Goal: Information Seeking & Learning: Check status

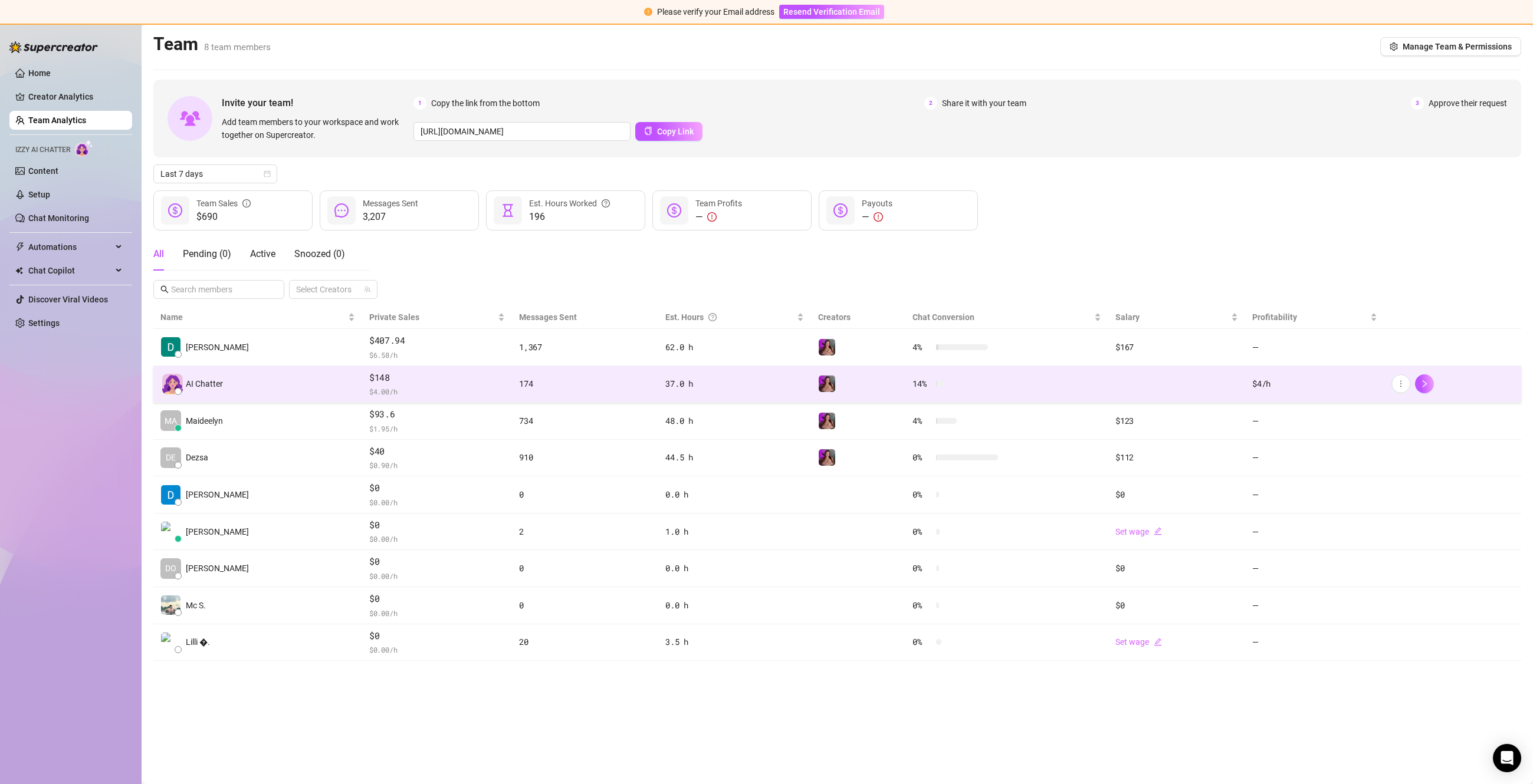
click at [519, 388] on div "174" at bounding box center [585, 383] width 132 height 13
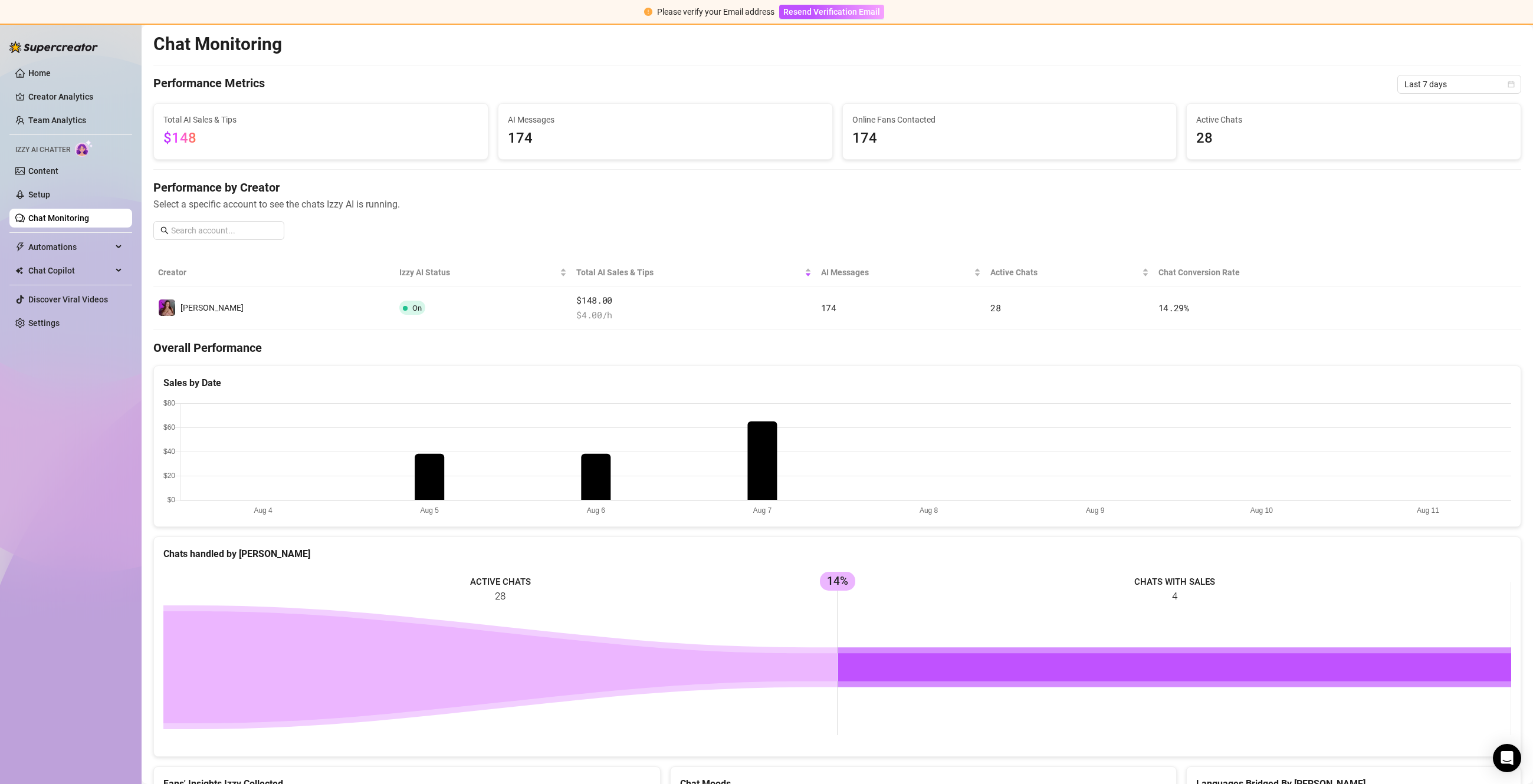
scroll to position [80, 0]
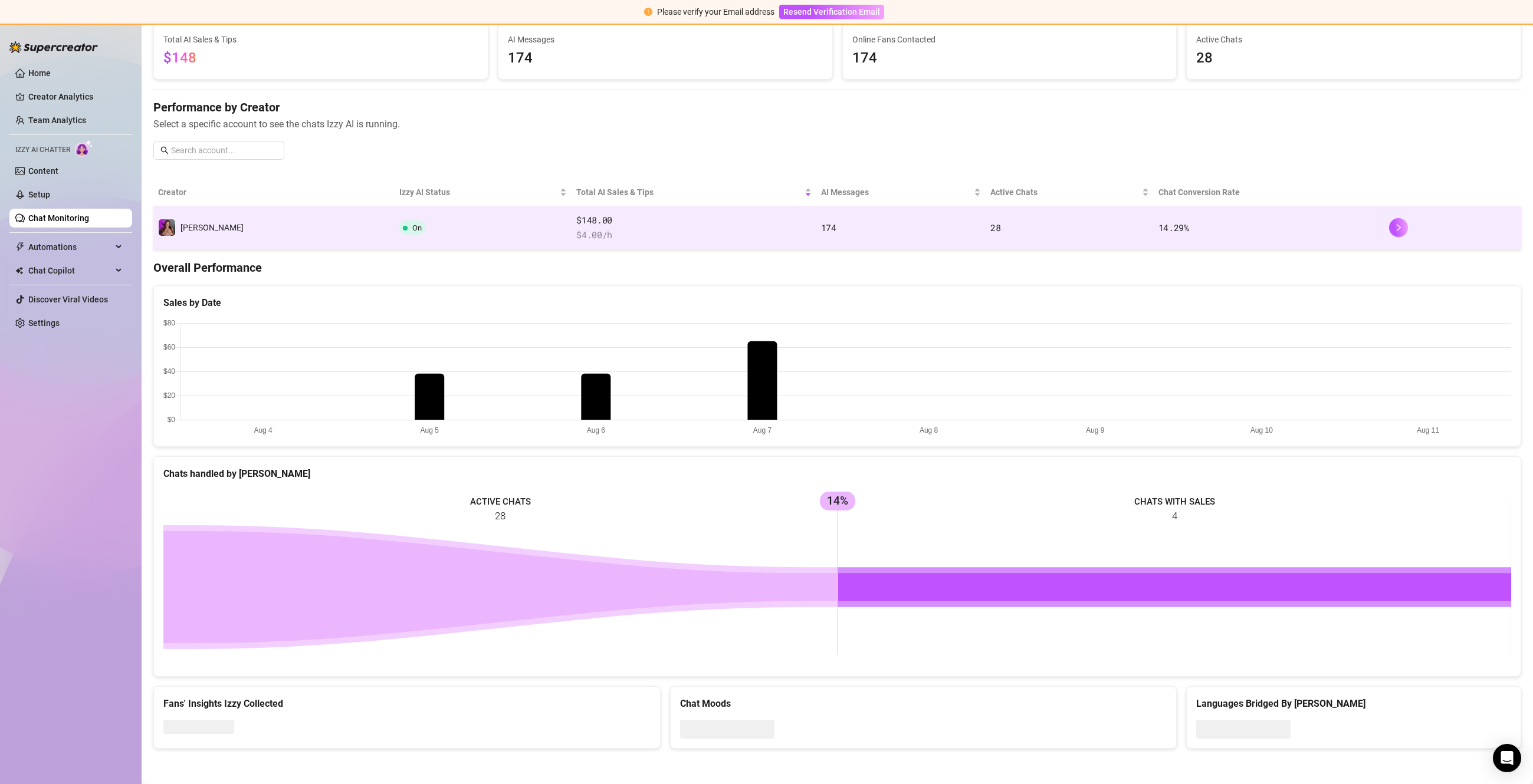
click at [833, 225] on td "174" at bounding box center [901, 228] width 169 height 44
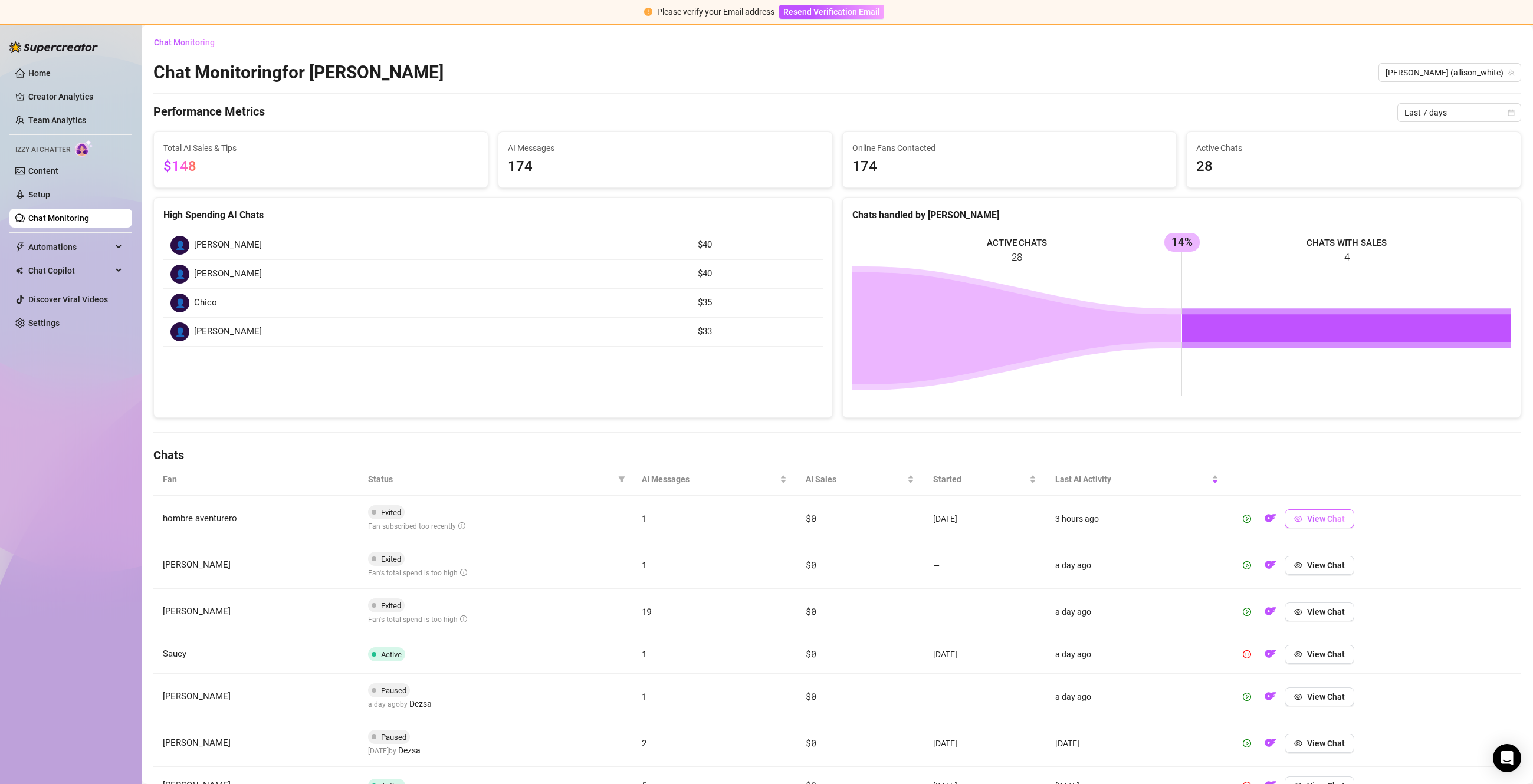
click at [1333, 523] on span "View Chat" at bounding box center [1326, 518] width 38 height 9
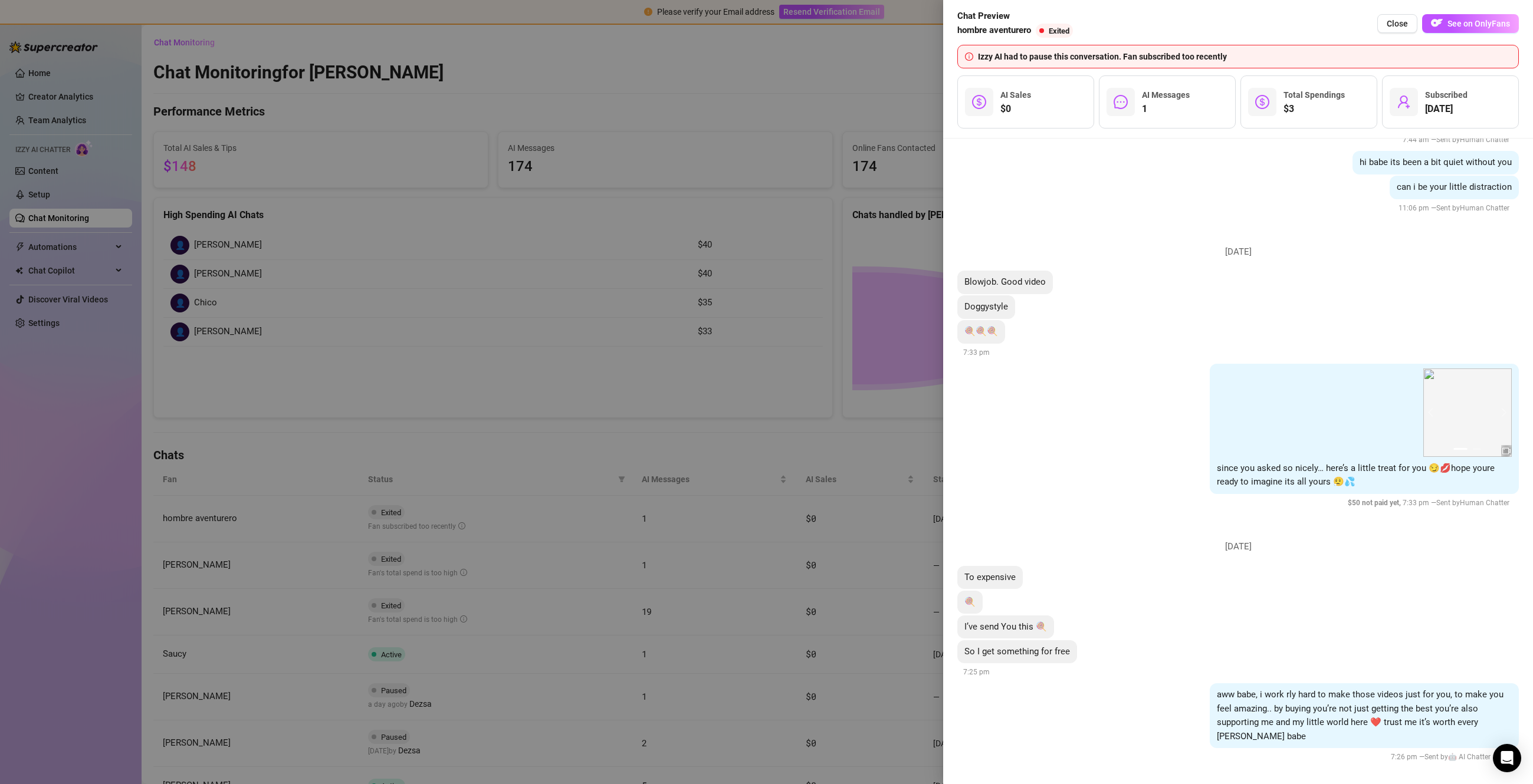
scroll to position [304, 0]
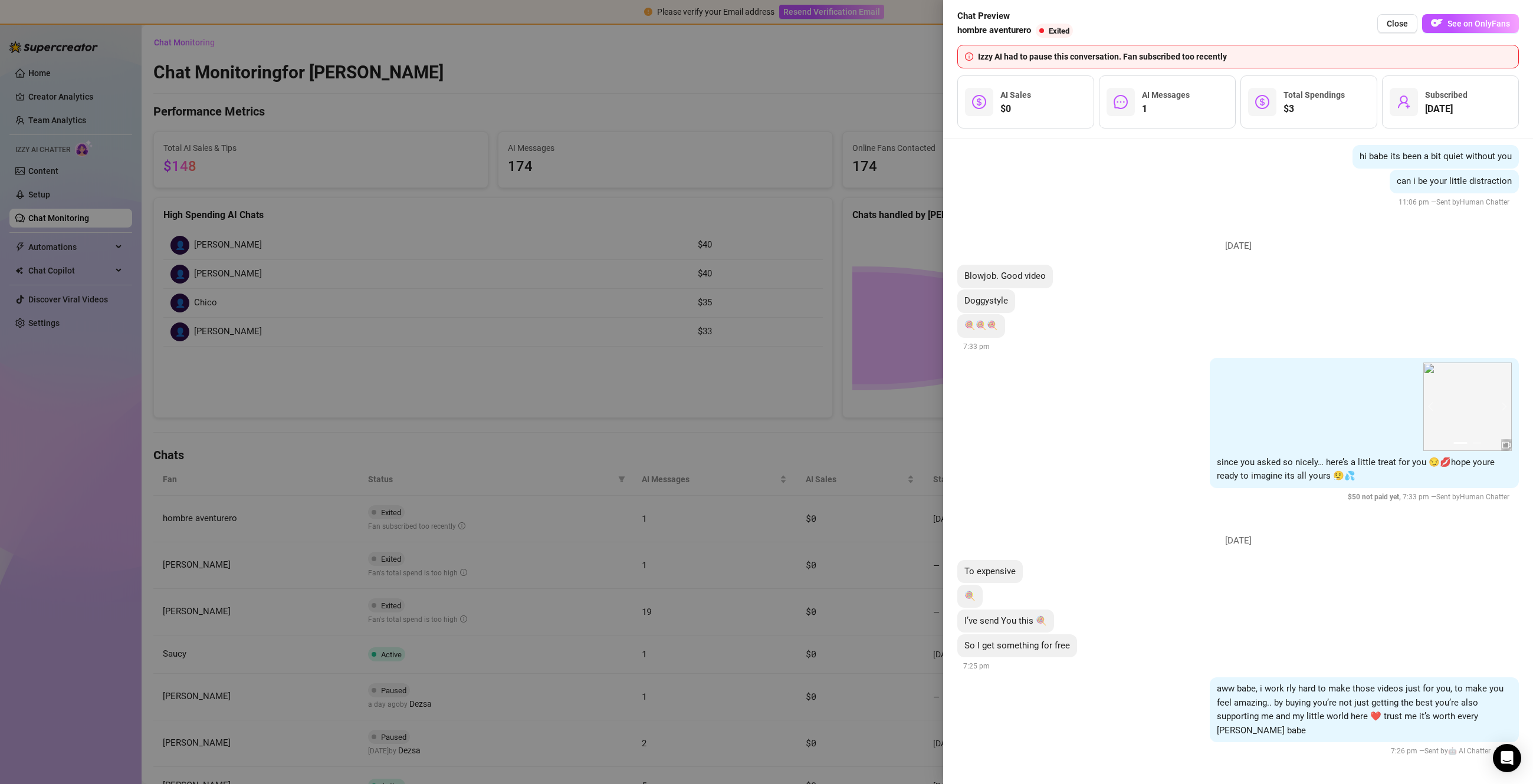
click at [766, 511] on div at bounding box center [766, 392] width 1533 height 784
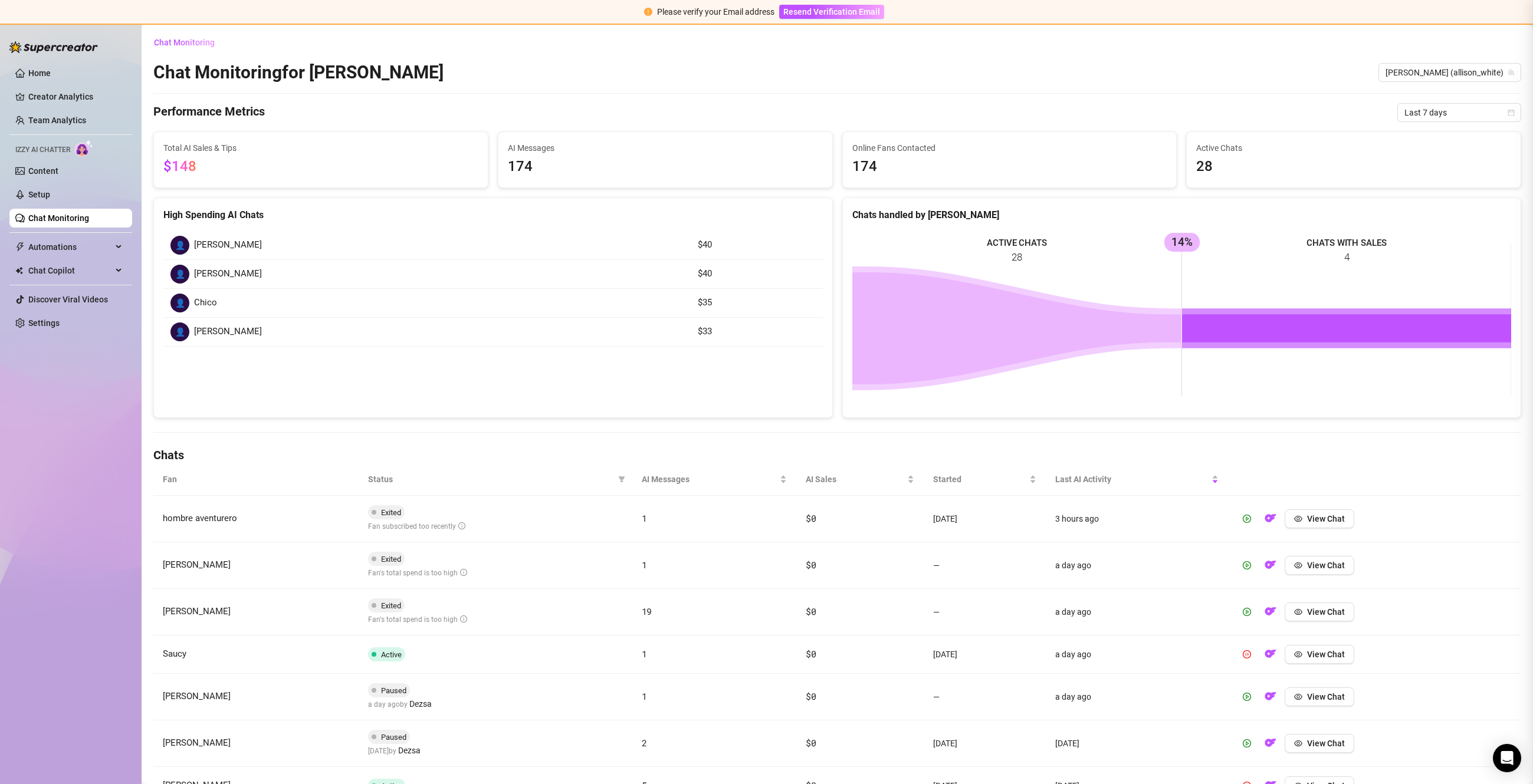
scroll to position [0, 0]
click at [1336, 573] on button "View Chat" at bounding box center [1320, 566] width 70 height 19
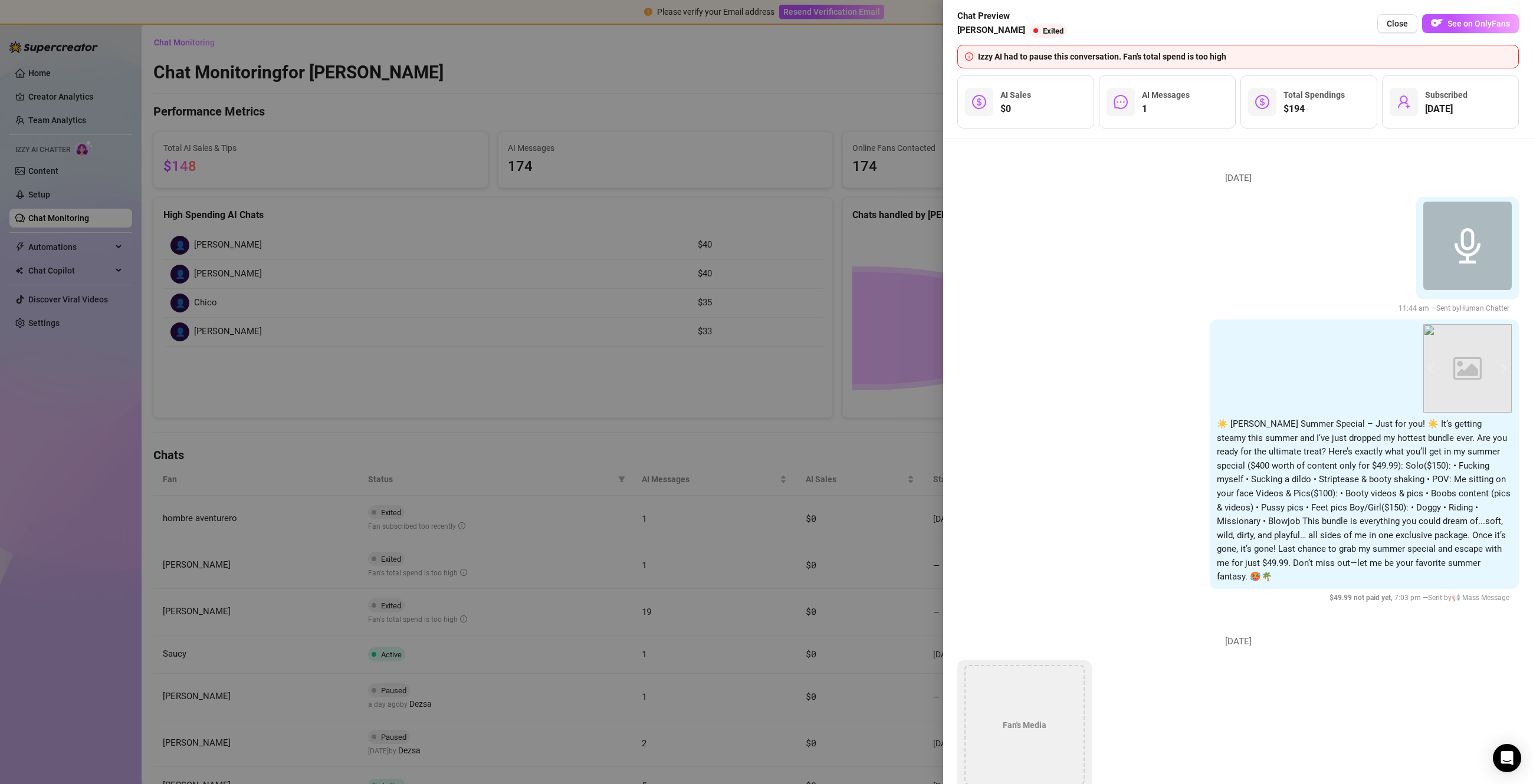
scroll to position [96, 0]
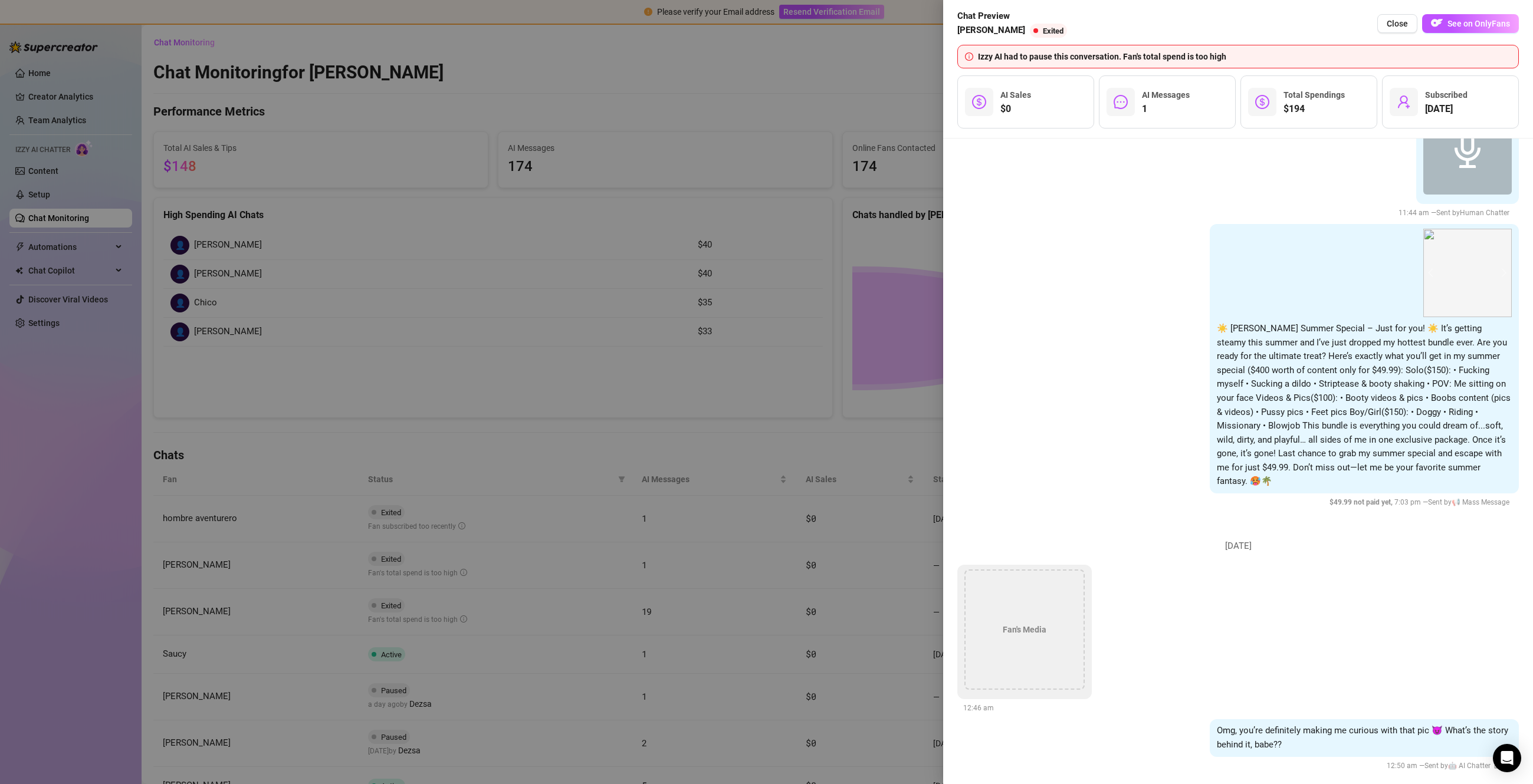
click at [856, 525] on div at bounding box center [766, 392] width 1533 height 784
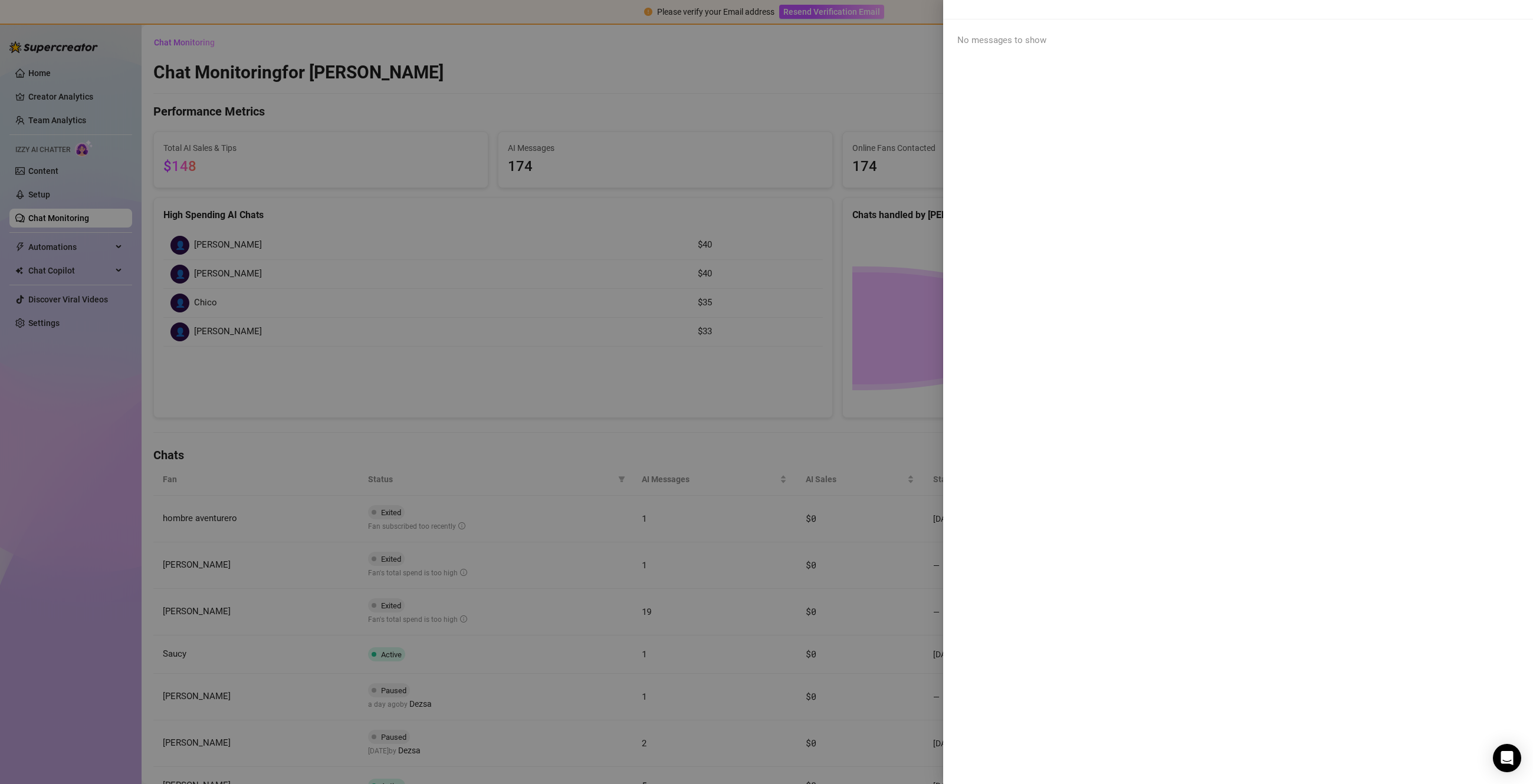
scroll to position [0, 0]
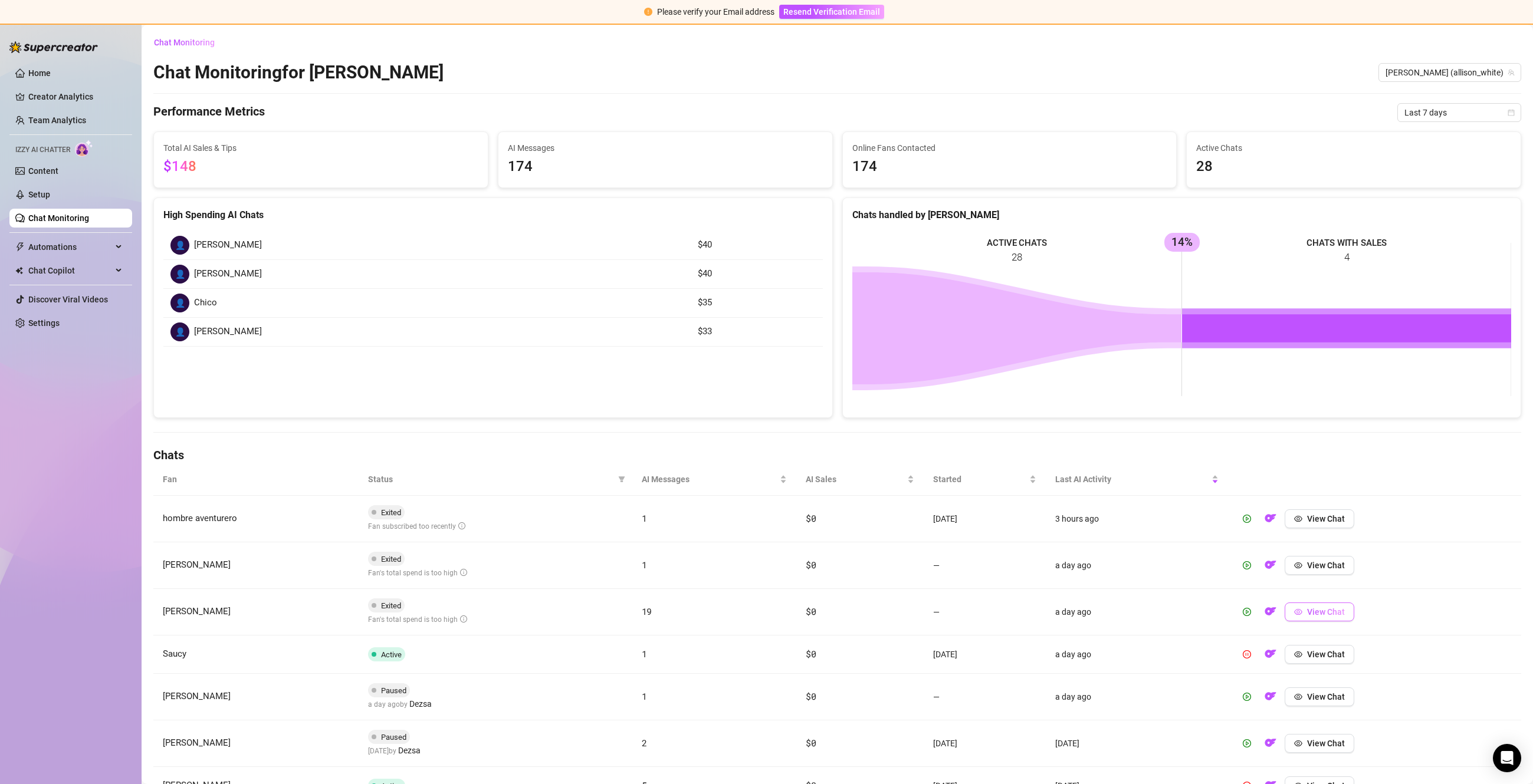
click at [1327, 620] on button "View Chat" at bounding box center [1320, 612] width 70 height 19
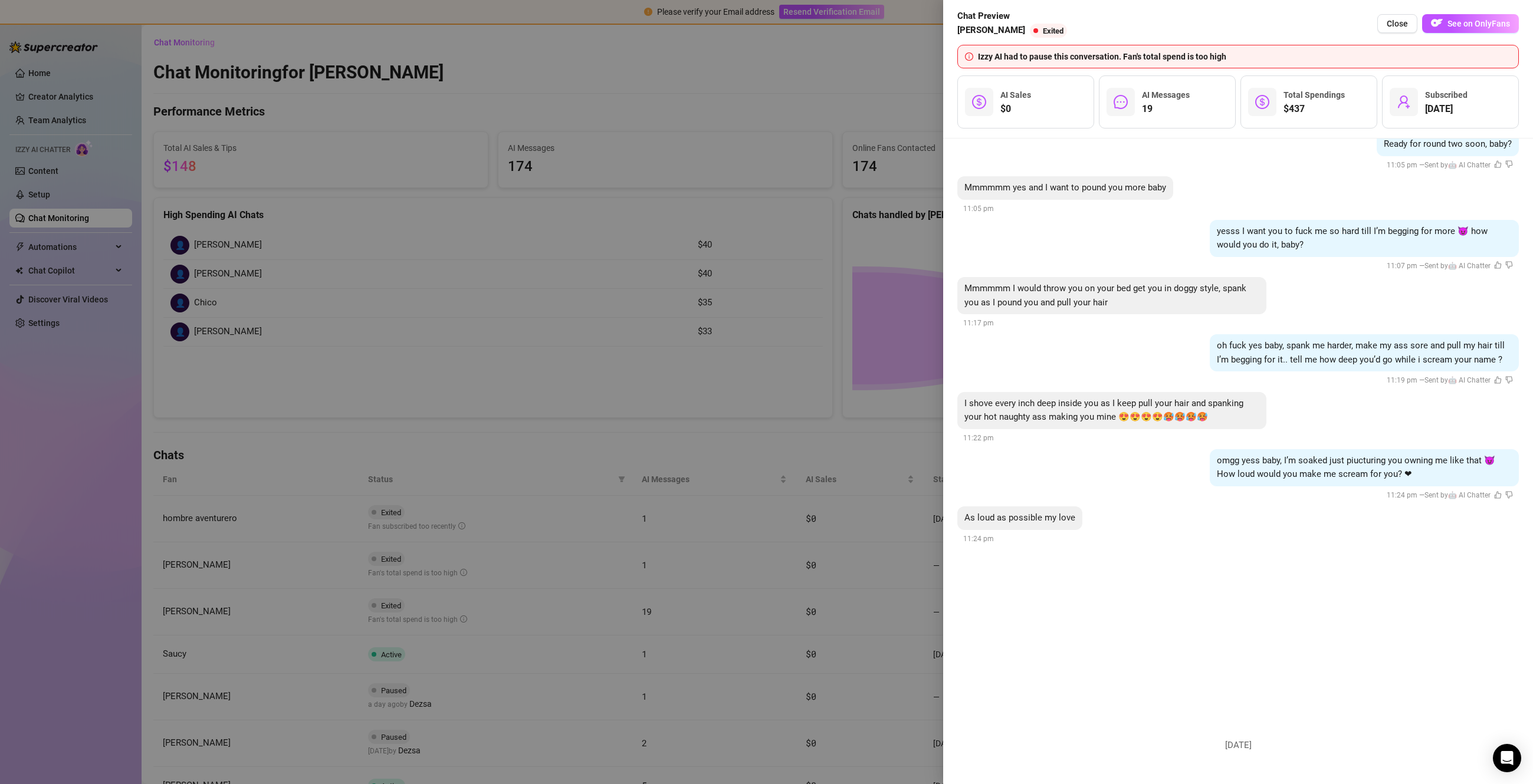
scroll to position [1717, 0]
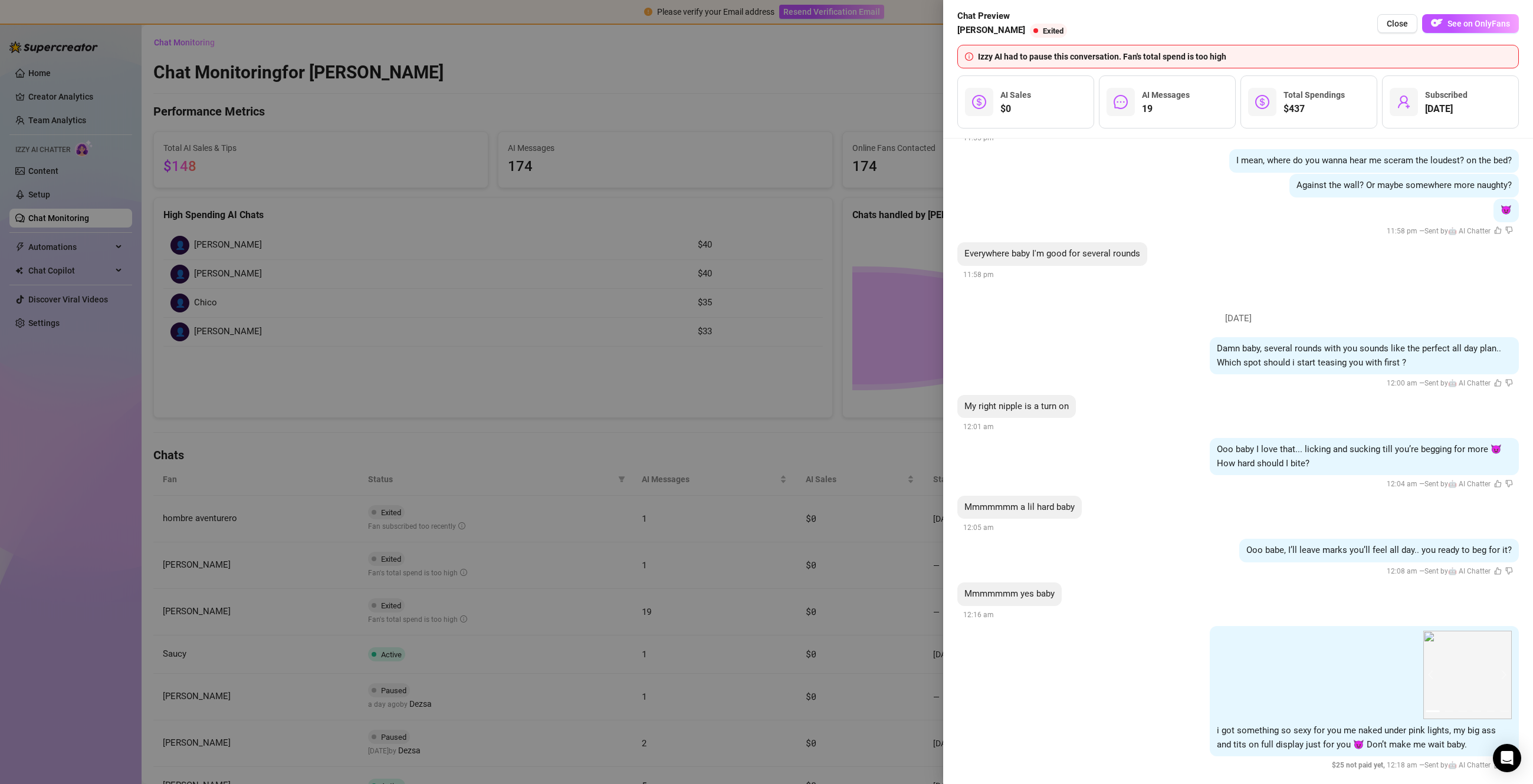
click at [680, 604] on div at bounding box center [766, 392] width 1533 height 784
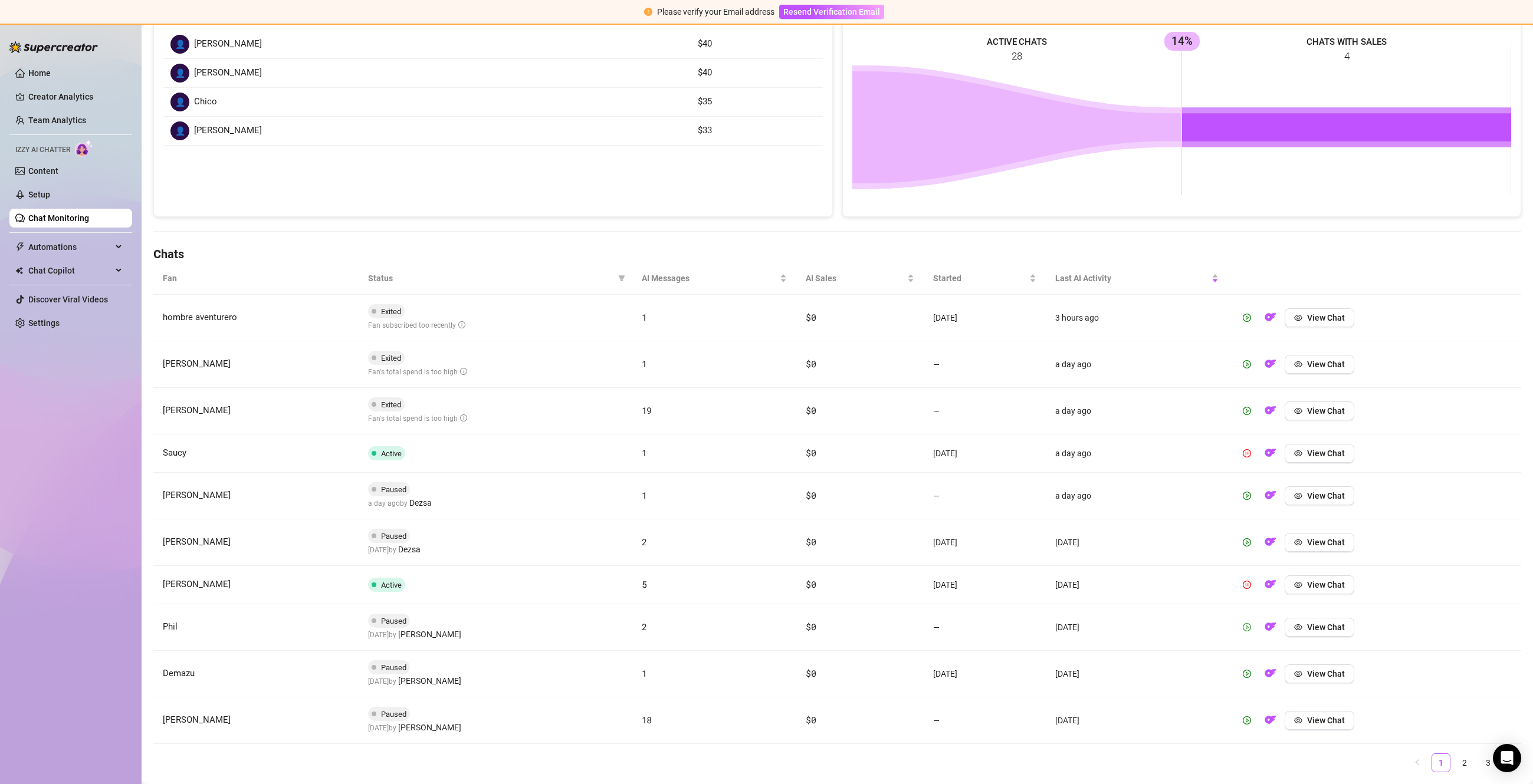
scroll to position [234, 0]
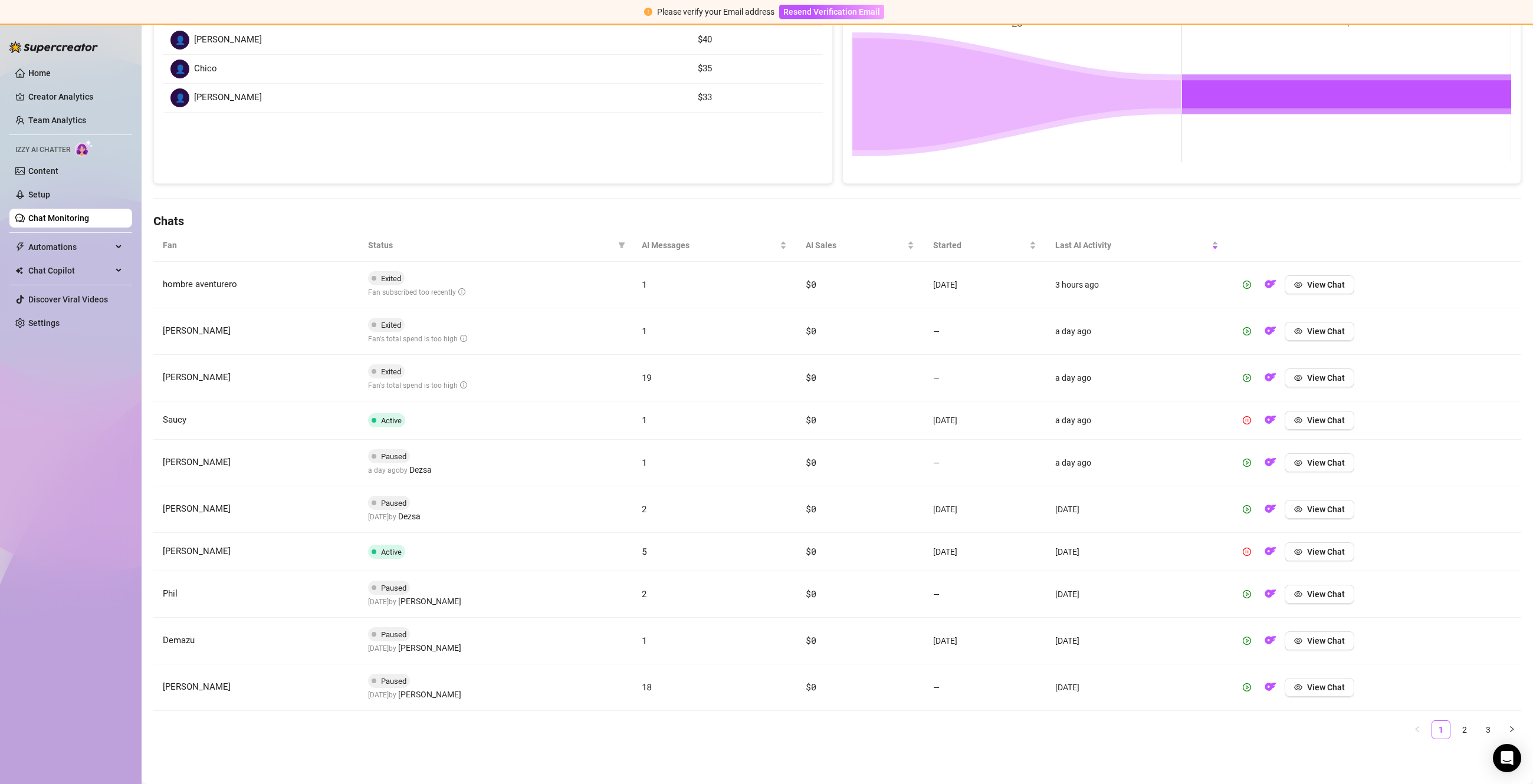
click at [1310, 474] on td "View Chat" at bounding box center [1374, 463] width 293 height 47
click at [1328, 465] on span "View Chat" at bounding box center [1326, 462] width 38 height 9
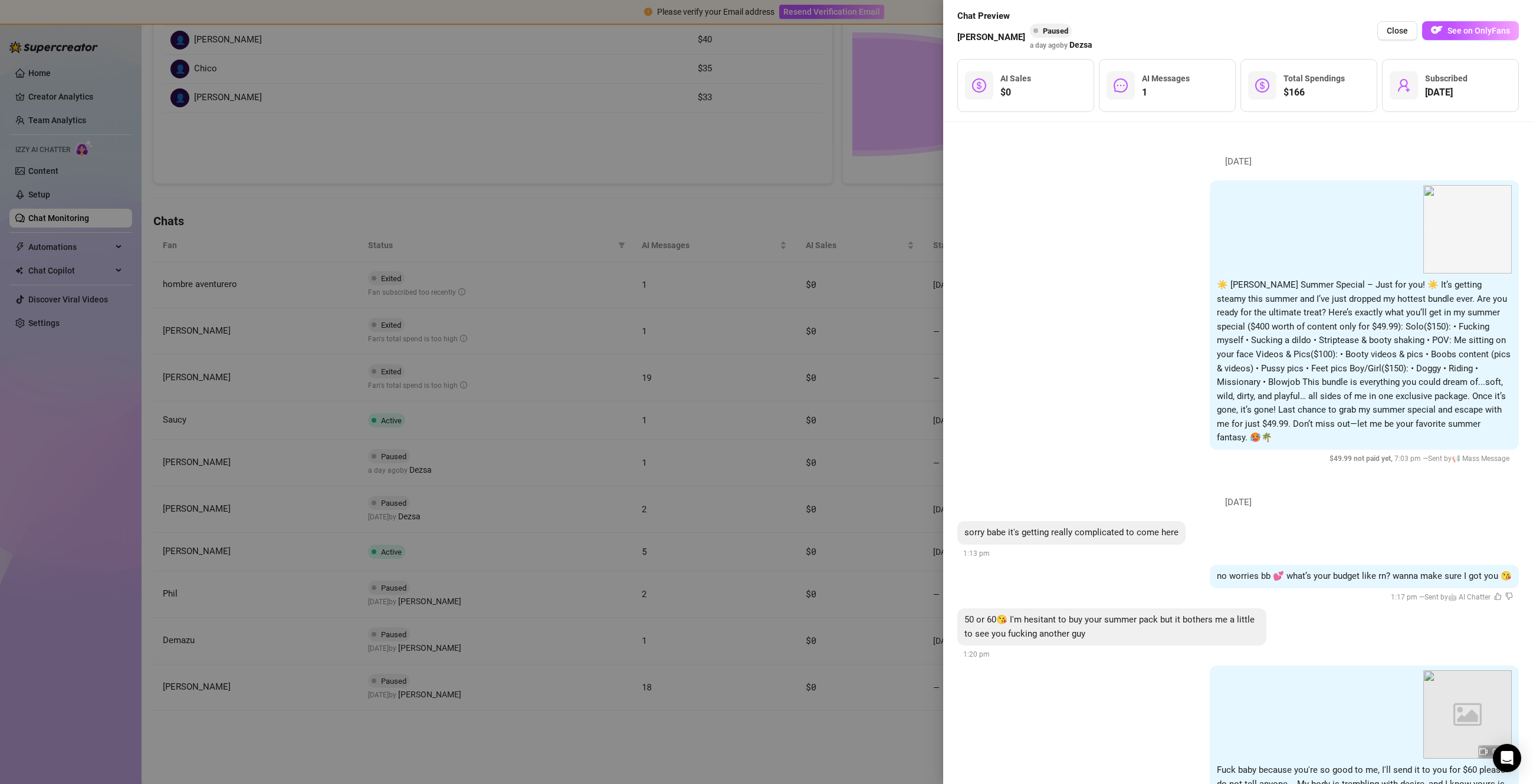
scroll to position [81, 0]
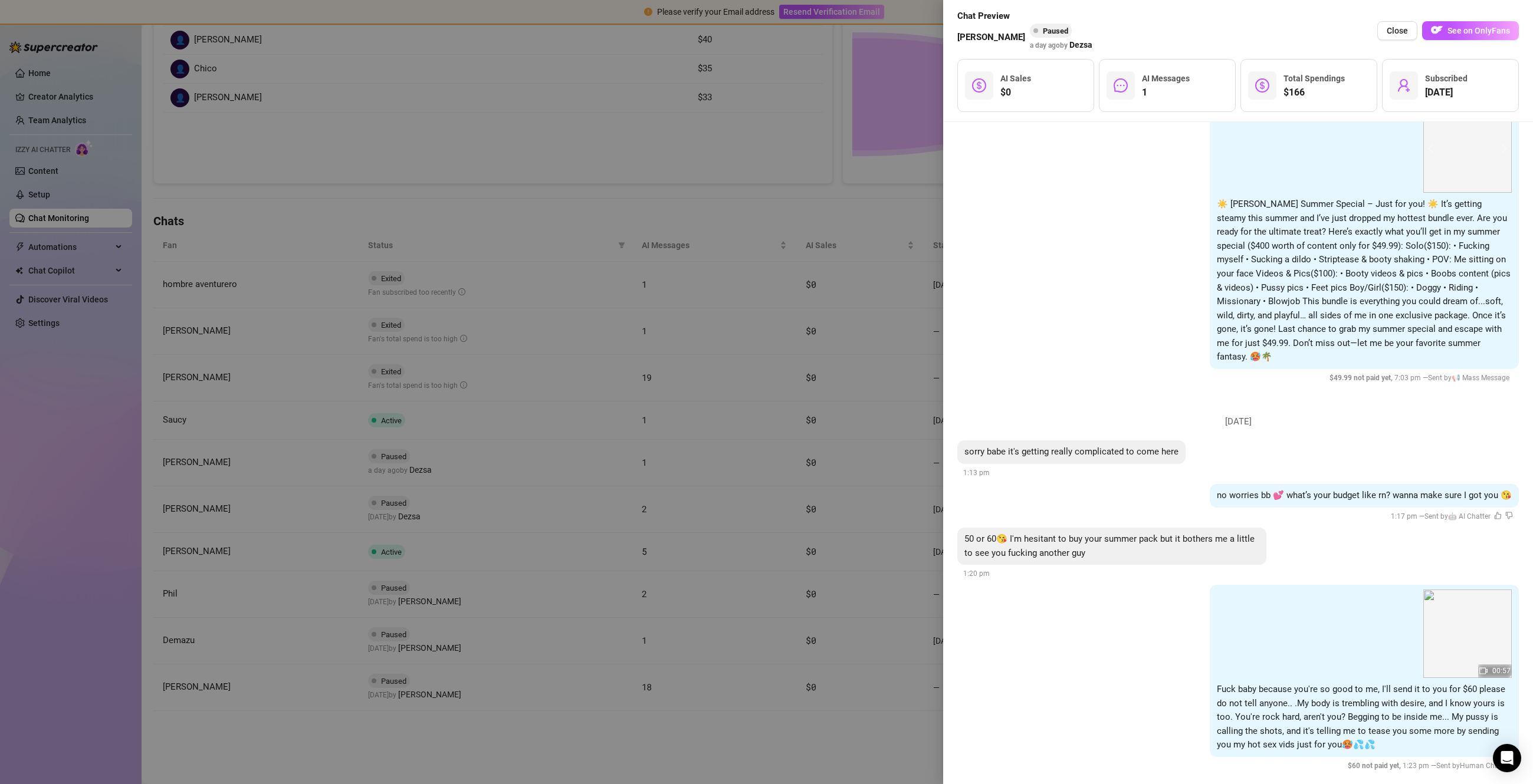
click at [778, 471] on div at bounding box center [766, 392] width 1533 height 784
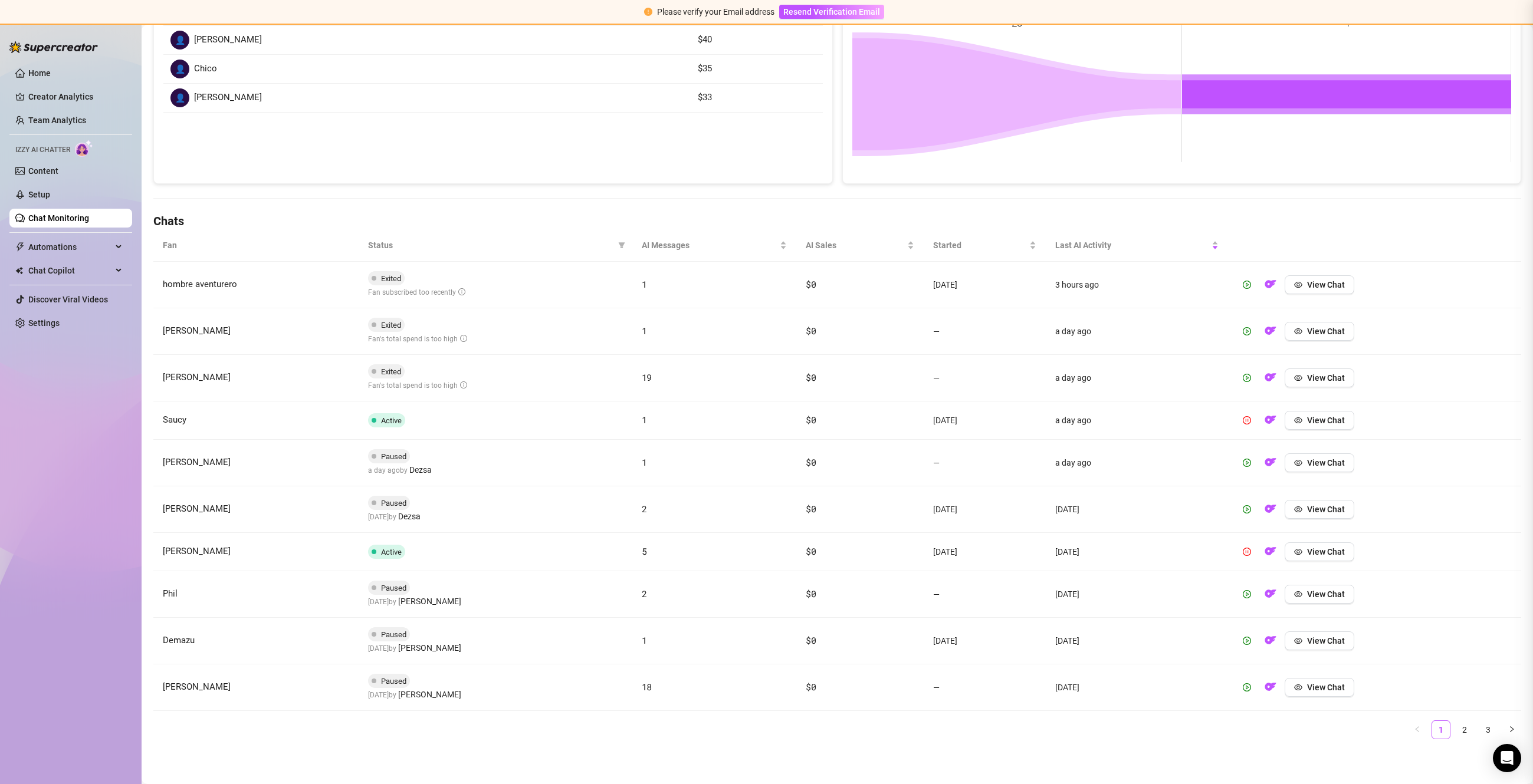
scroll to position [0, 0]
click at [1340, 510] on span "View Chat" at bounding box center [1326, 509] width 38 height 9
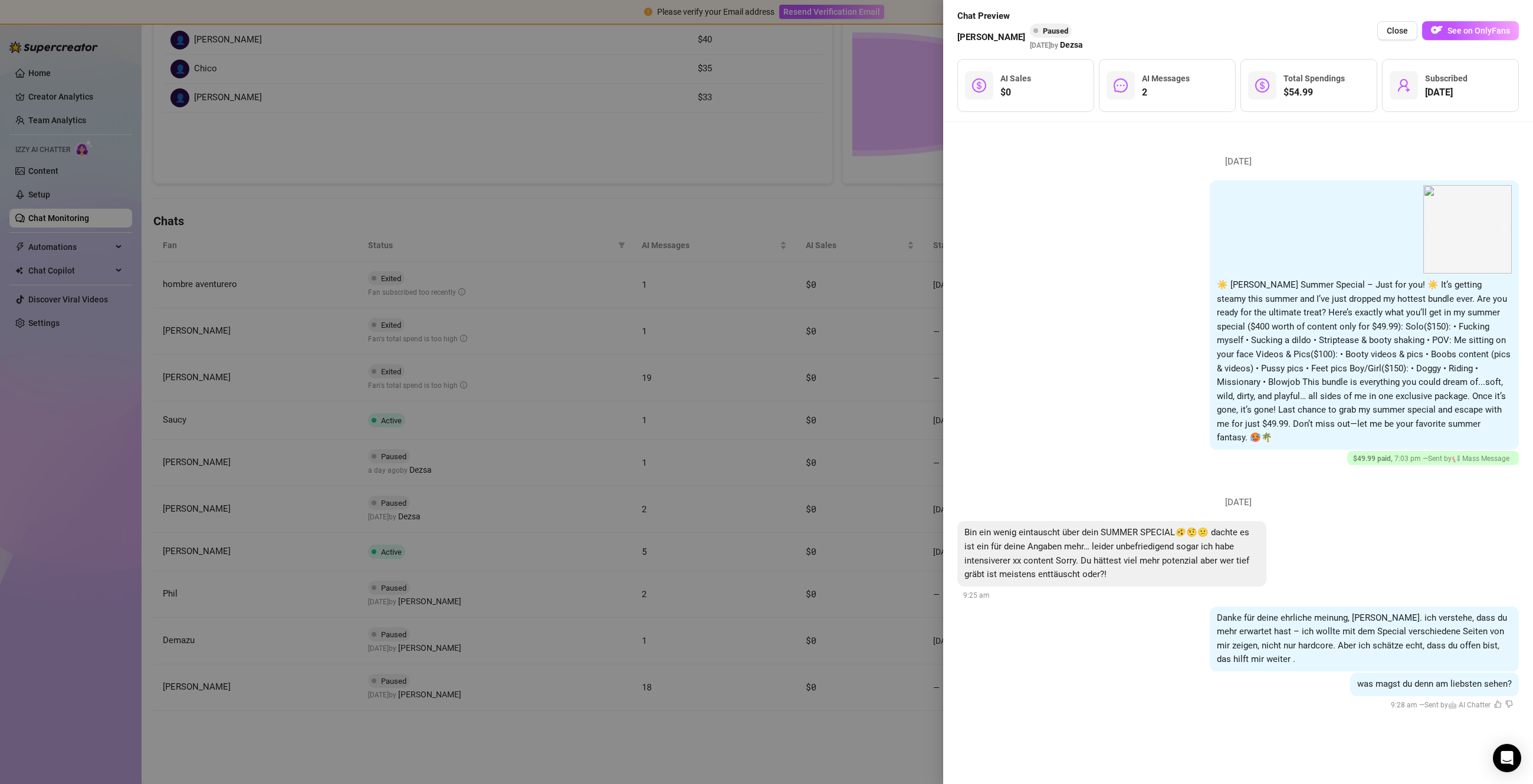
click at [398, 508] on div at bounding box center [766, 392] width 1533 height 784
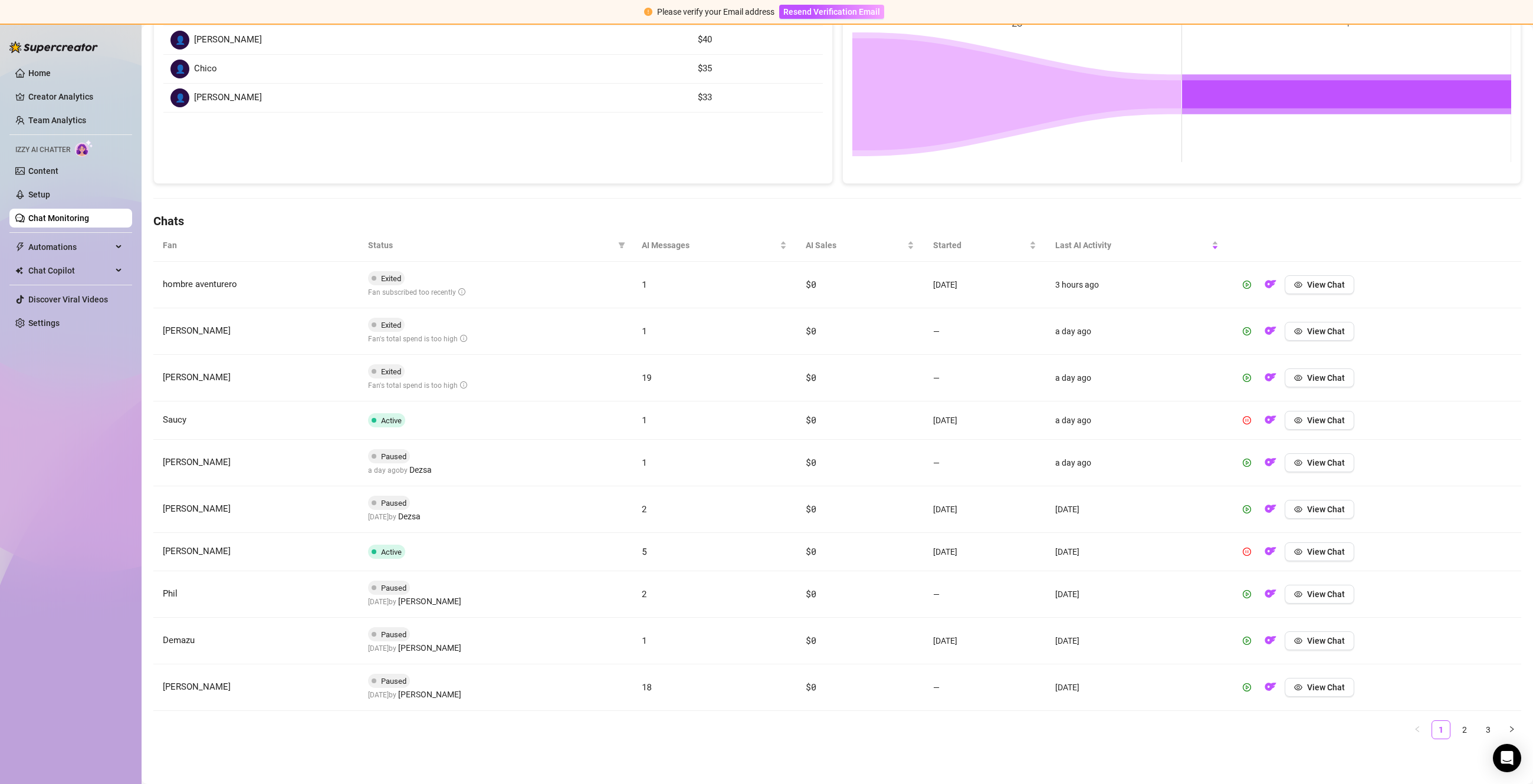
click at [9, 43] on img at bounding box center [54, 47] width 88 height 12
